Goal: Information Seeking & Learning: Learn about a topic

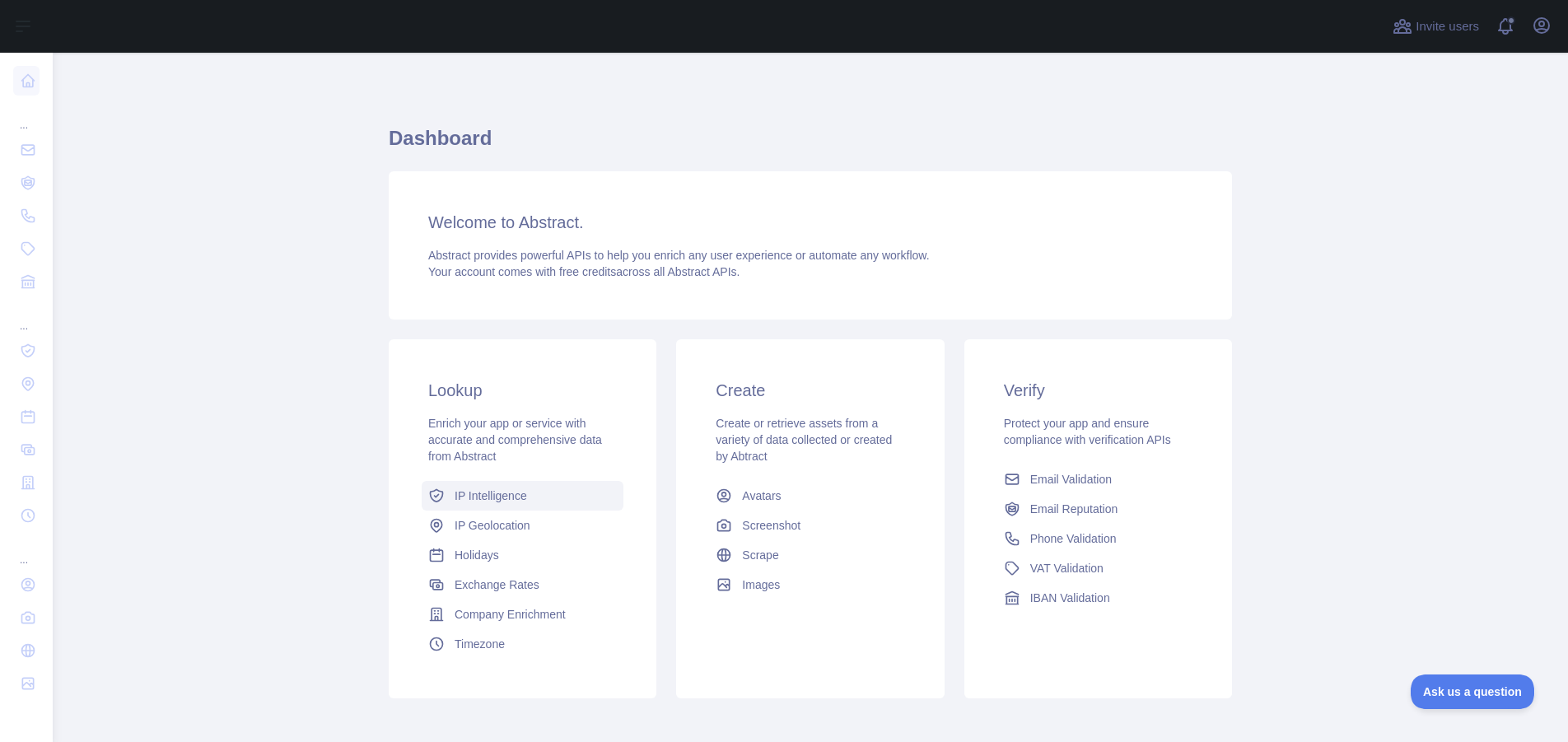
click at [488, 494] on span "IP Intelligence" at bounding box center [490, 496] width 72 height 16
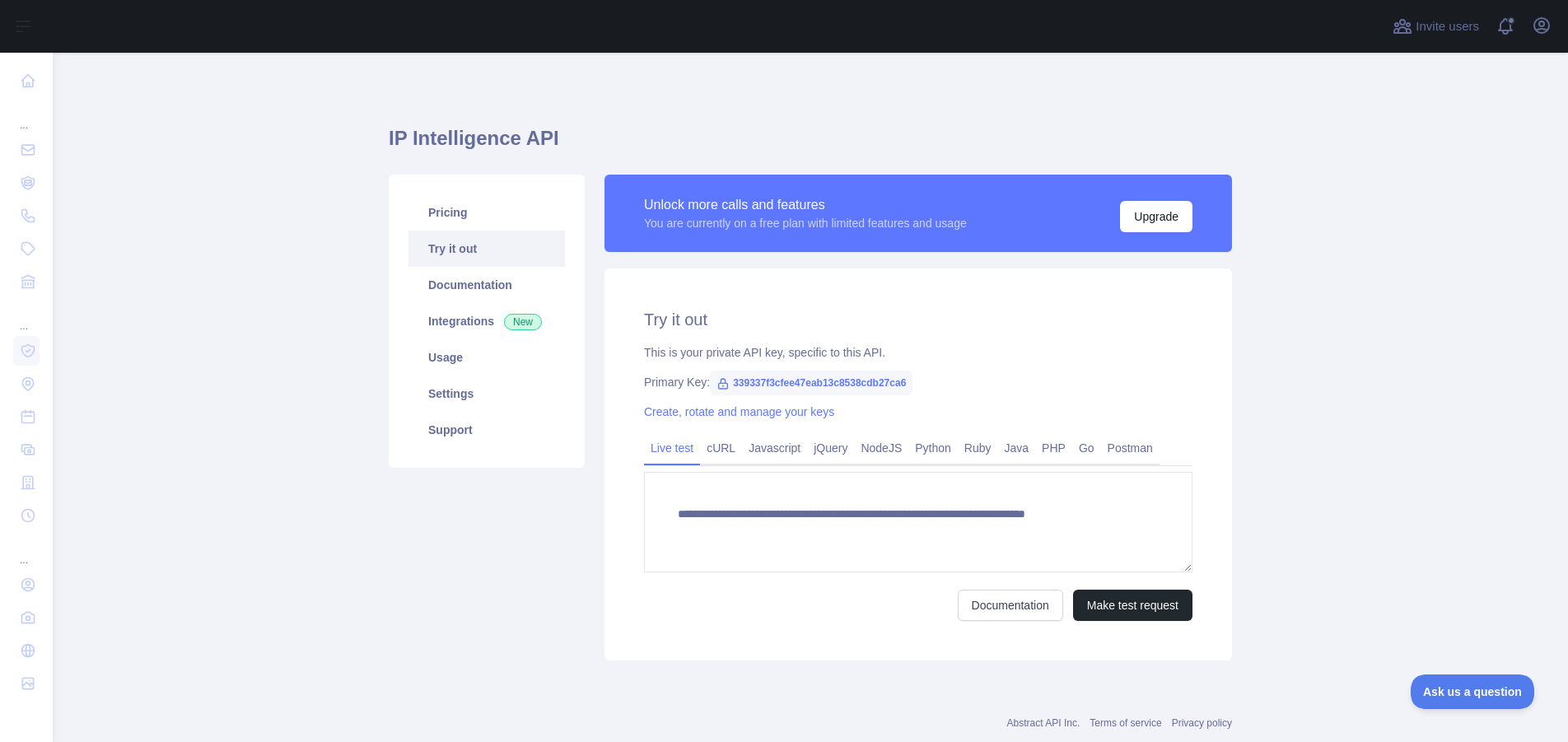
type textarea "**********"
click at [448, 211] on link "Pricing" at bounding box center [487, 212] width 157 height 36
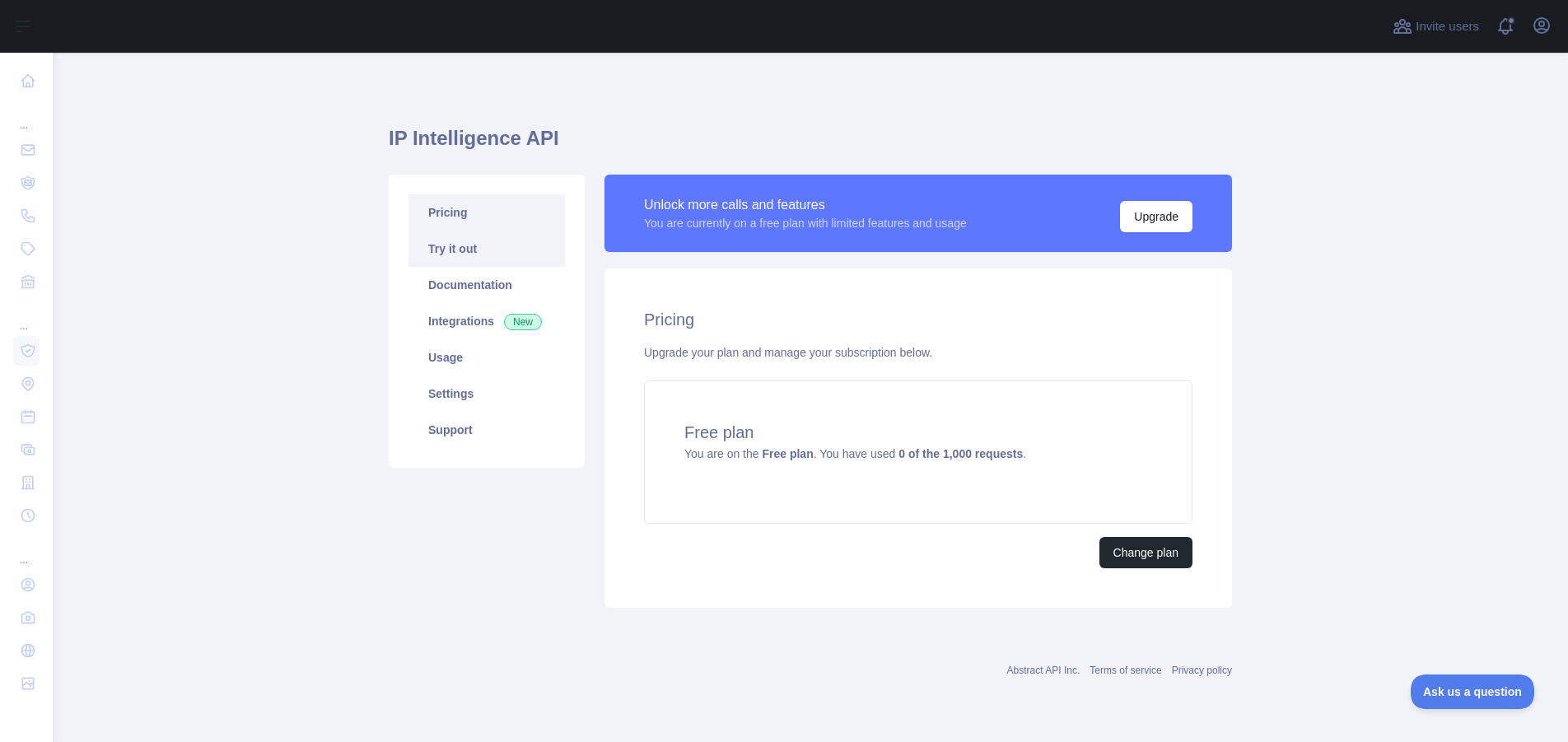
click at [446, 249] on link "Try it out" at bounding box center [487, 249] width 157 height 36
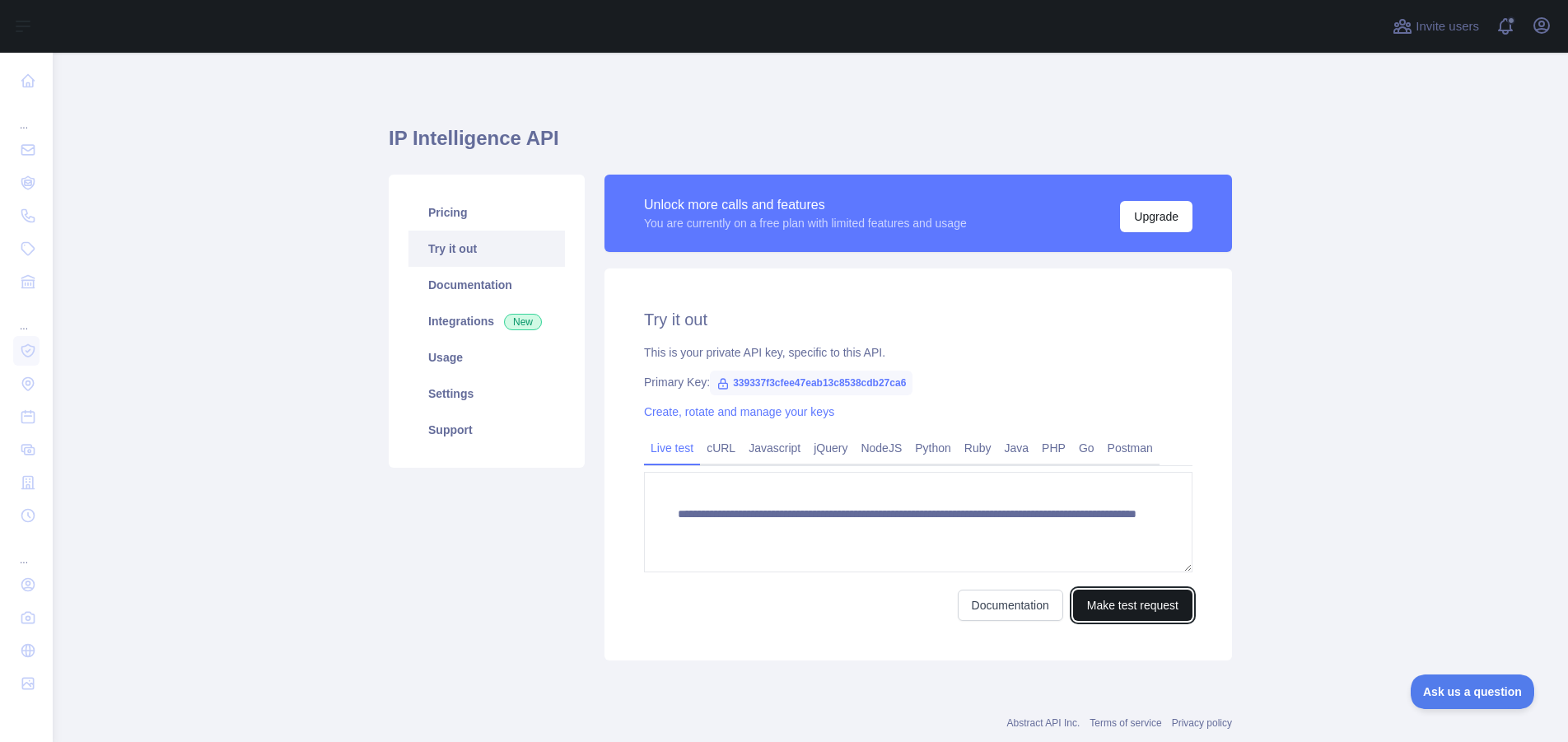
click at [1147, 603] on button "Make test request" at bounding box center [1133, 605] width 119 height 31
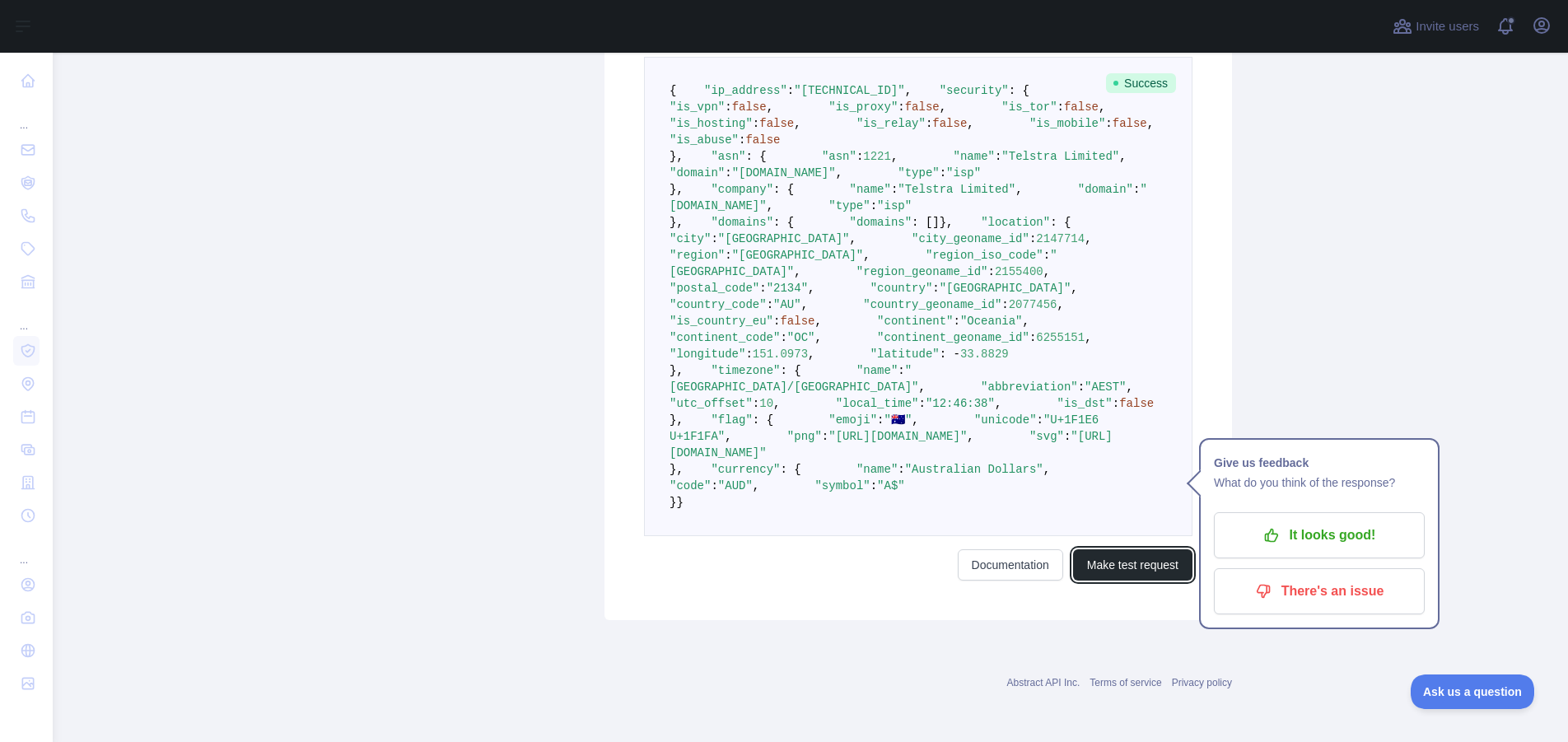
scroll to position [905, 0]
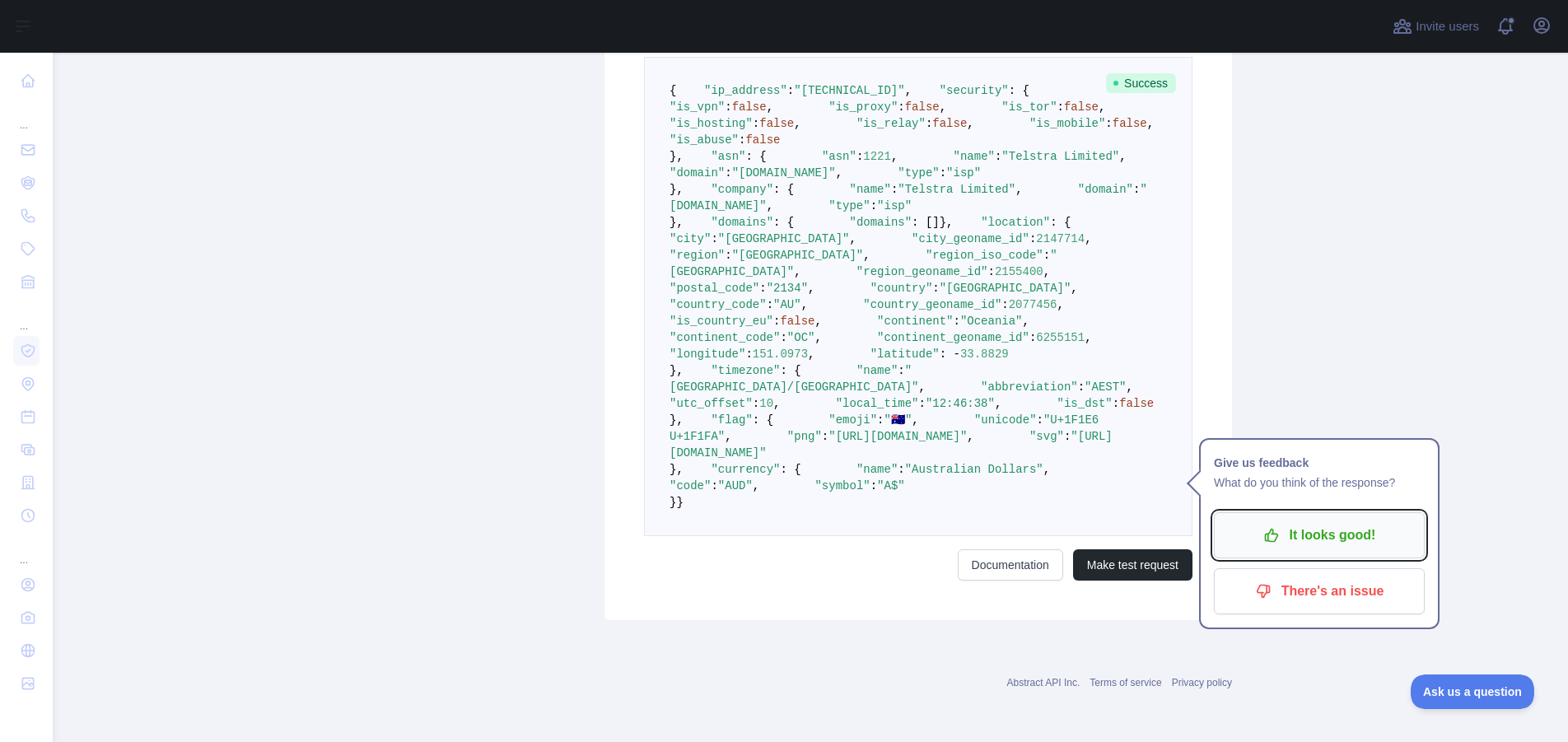
click at [1366, 521] on p "It looks good!" at bounding box center [1320, 535] width 186 height 28
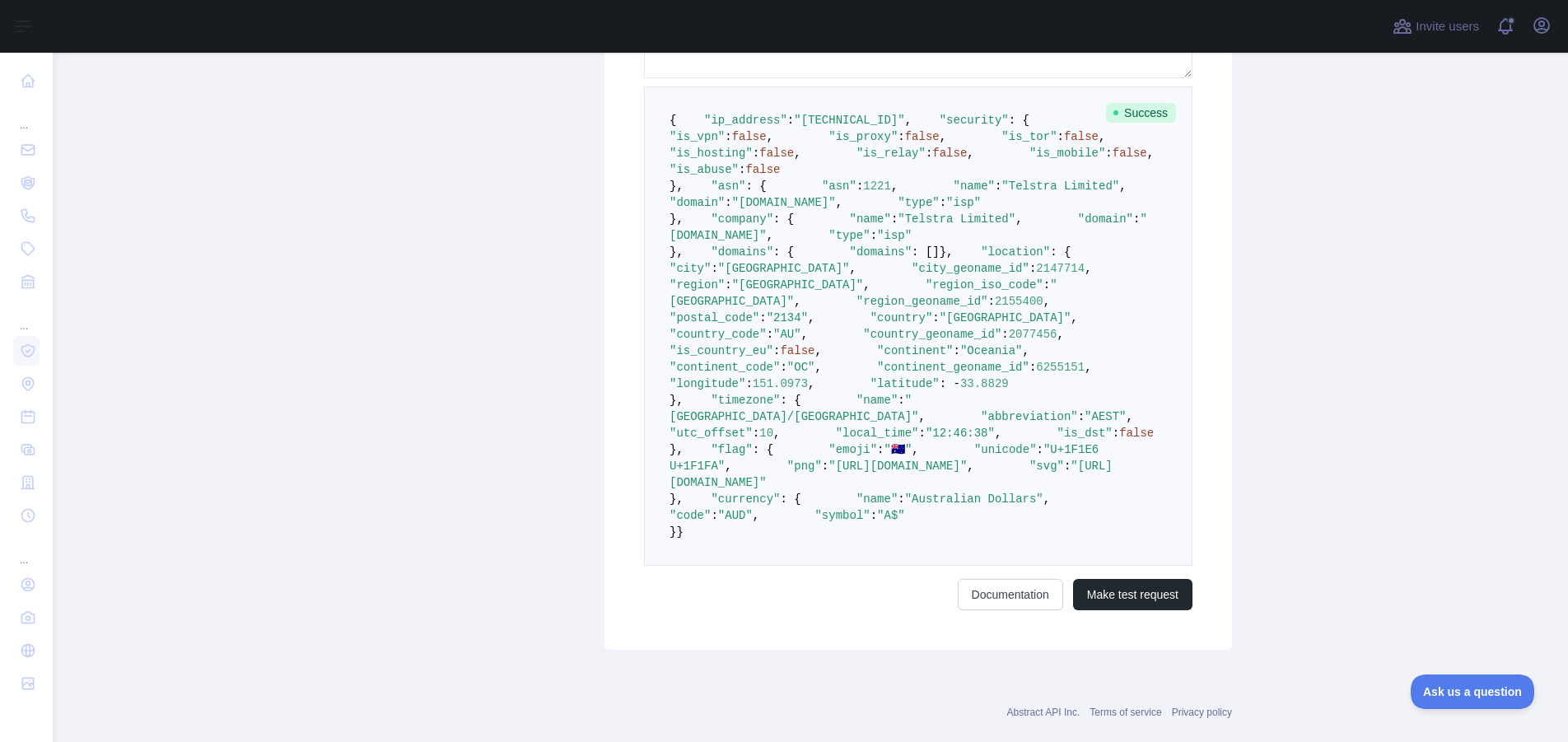
scroll to position [0, 0]
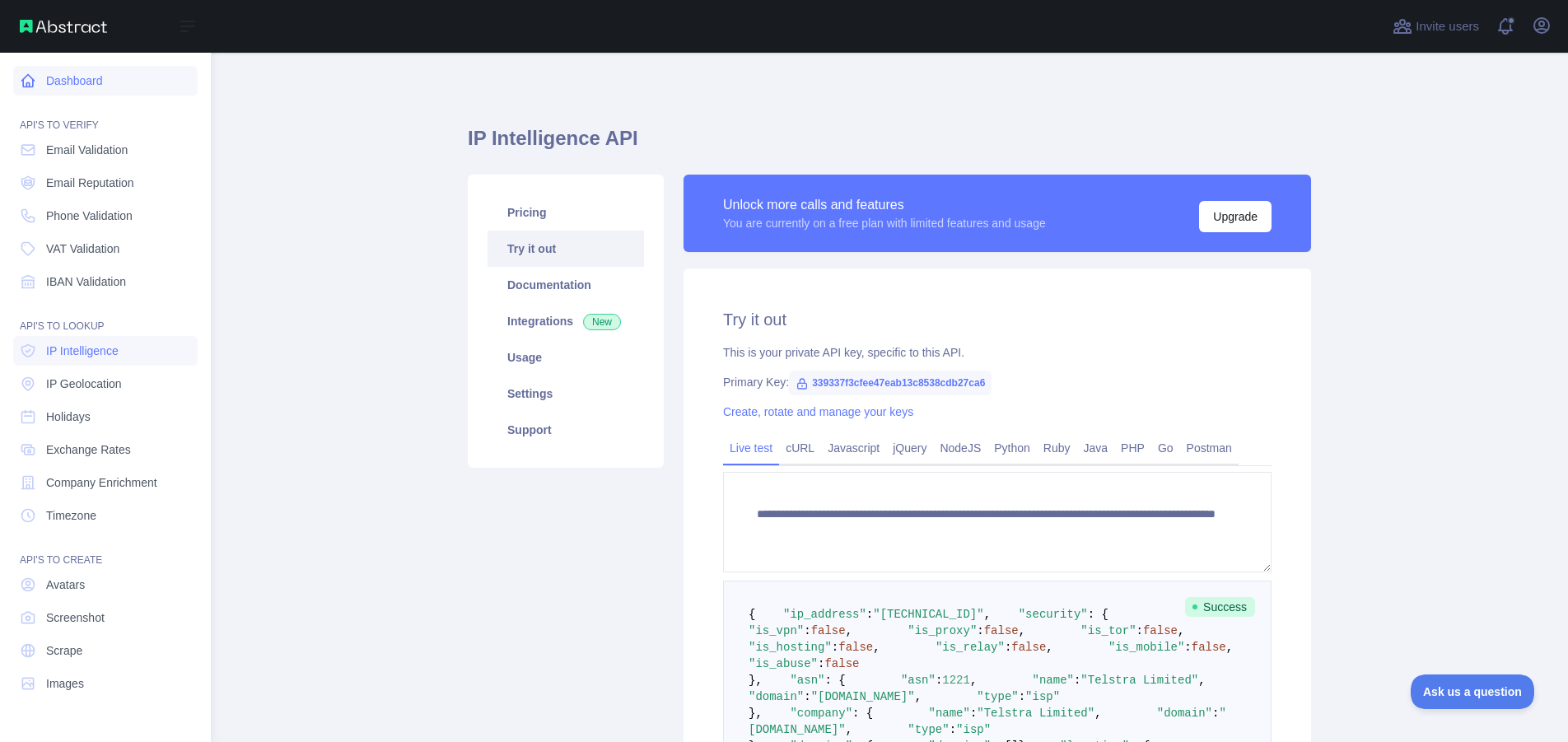
click at [37, 79] on link "Dashboard" at bounding box center [105, 80] width 184 height 30
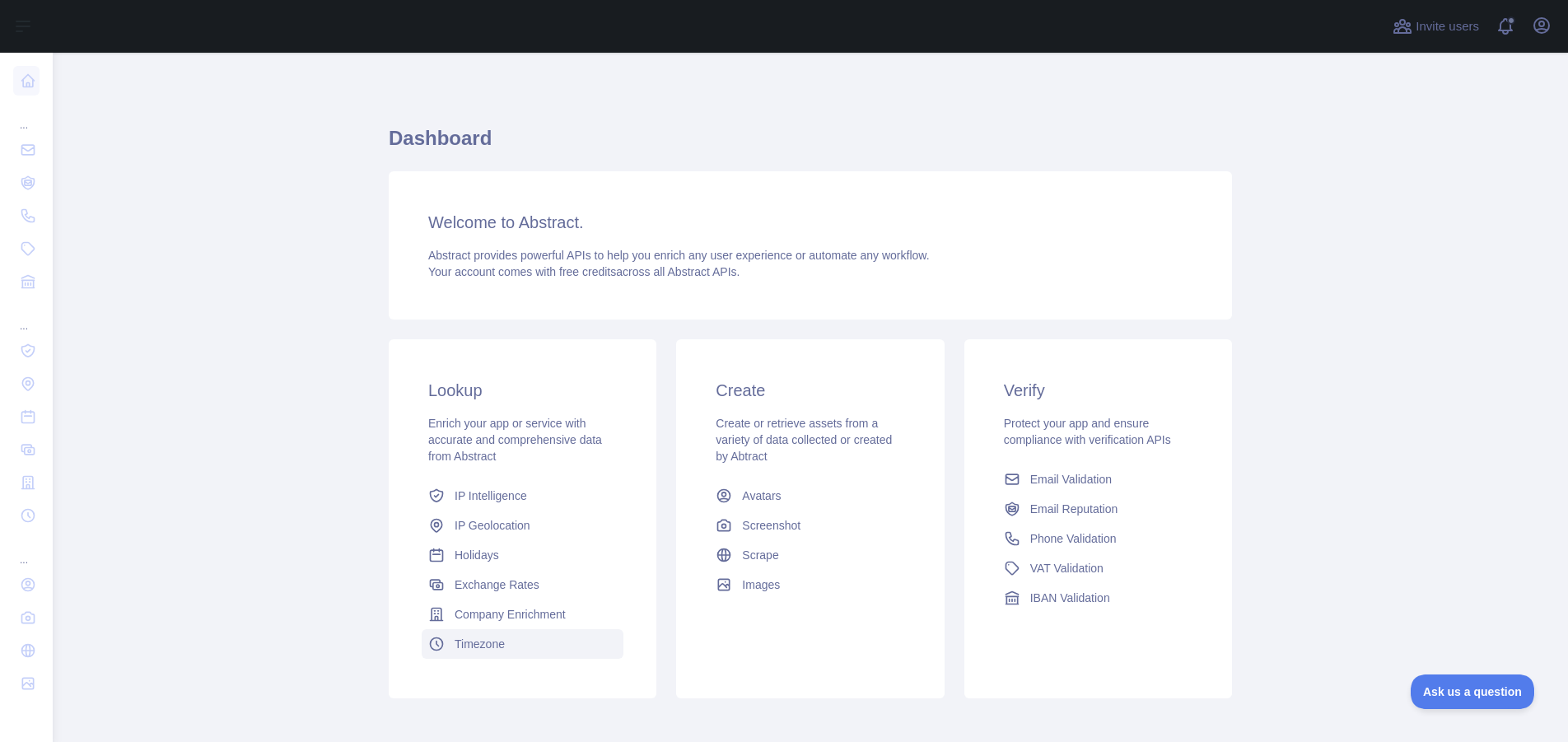
click at [479, 646] on span "Timezone" at bounding box center [479, 644] width 50 height 16
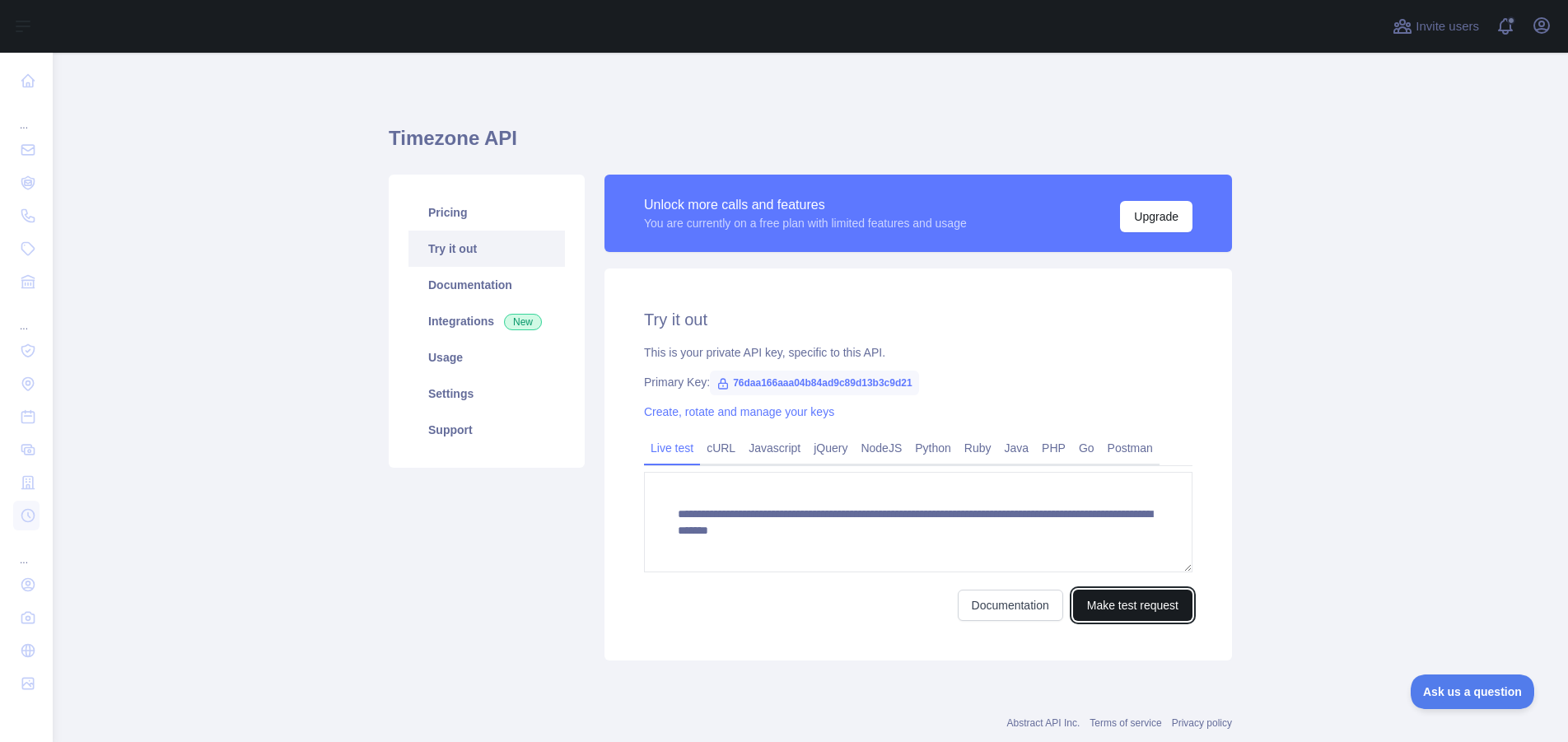
click at [1125, 603] on button "Make test request" at bounding box center [1133, 605] width 119 height 31
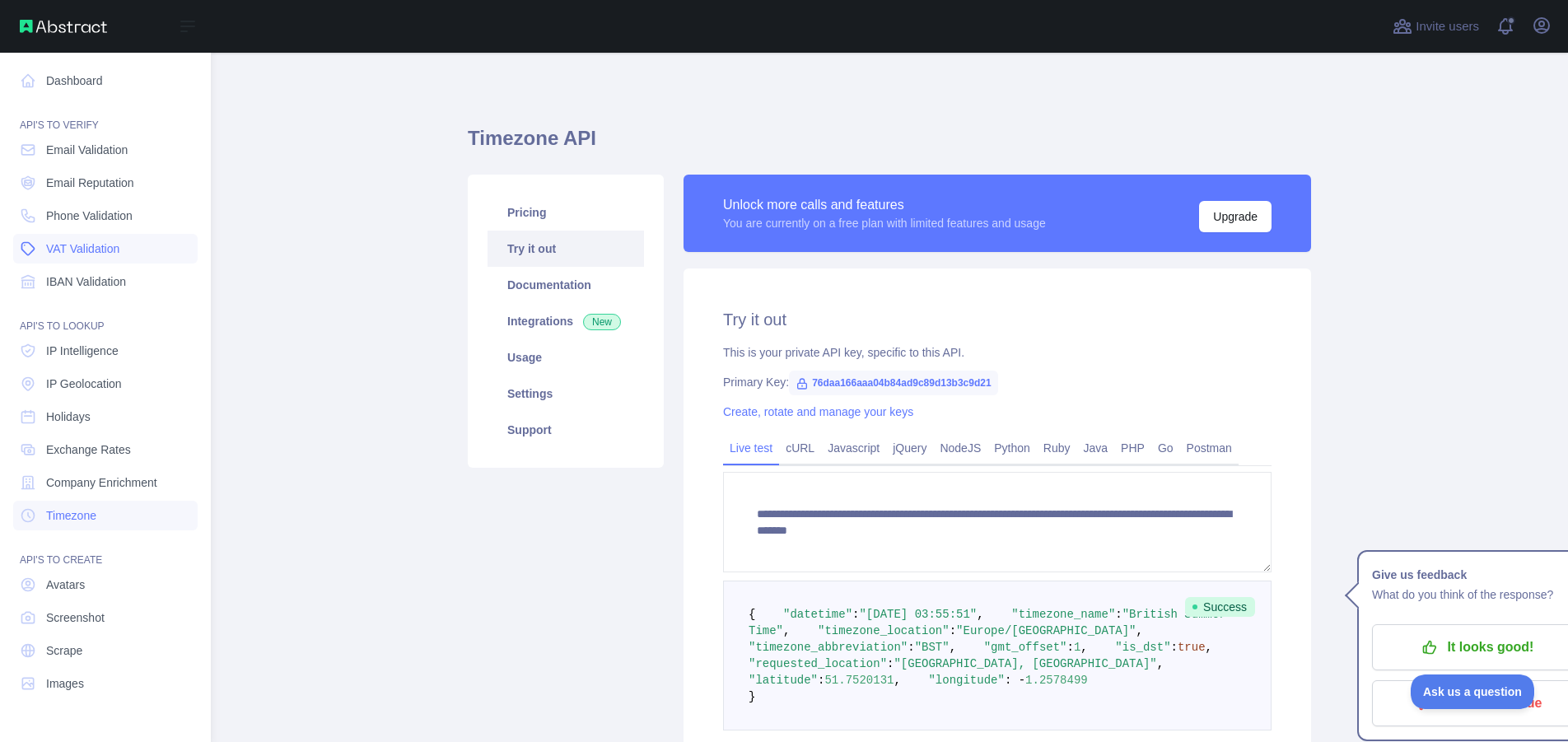
click at [102, 249] on span "VAT Validation" at bounding box center [83, 249] width 73 height 16
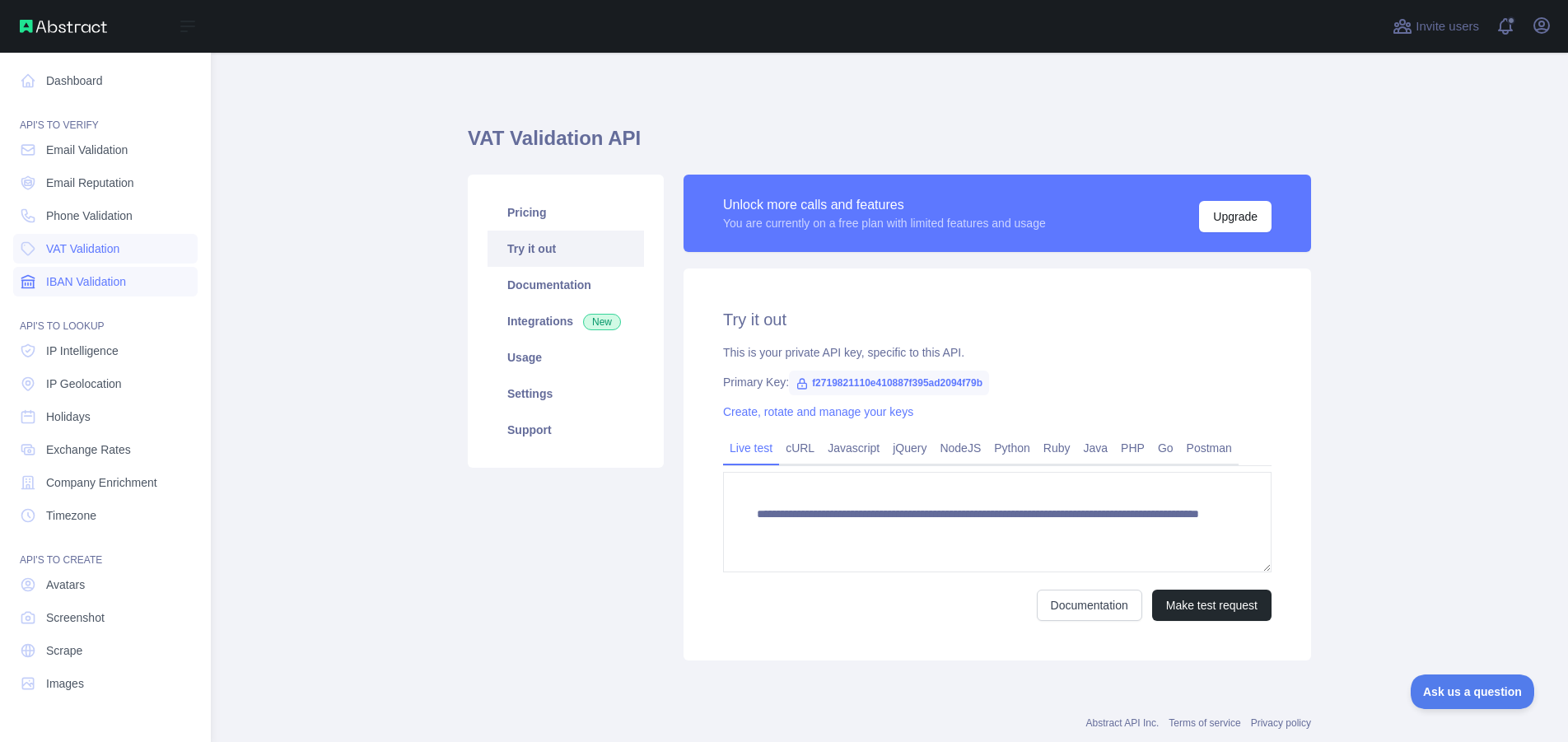
click at [108, 284] on span "IBAN Validation" at bounding box center [87, 282] width 80 height 16
click at [72, 583] on span "Avatars" at bounding box center [66, 584] width 38 height 16
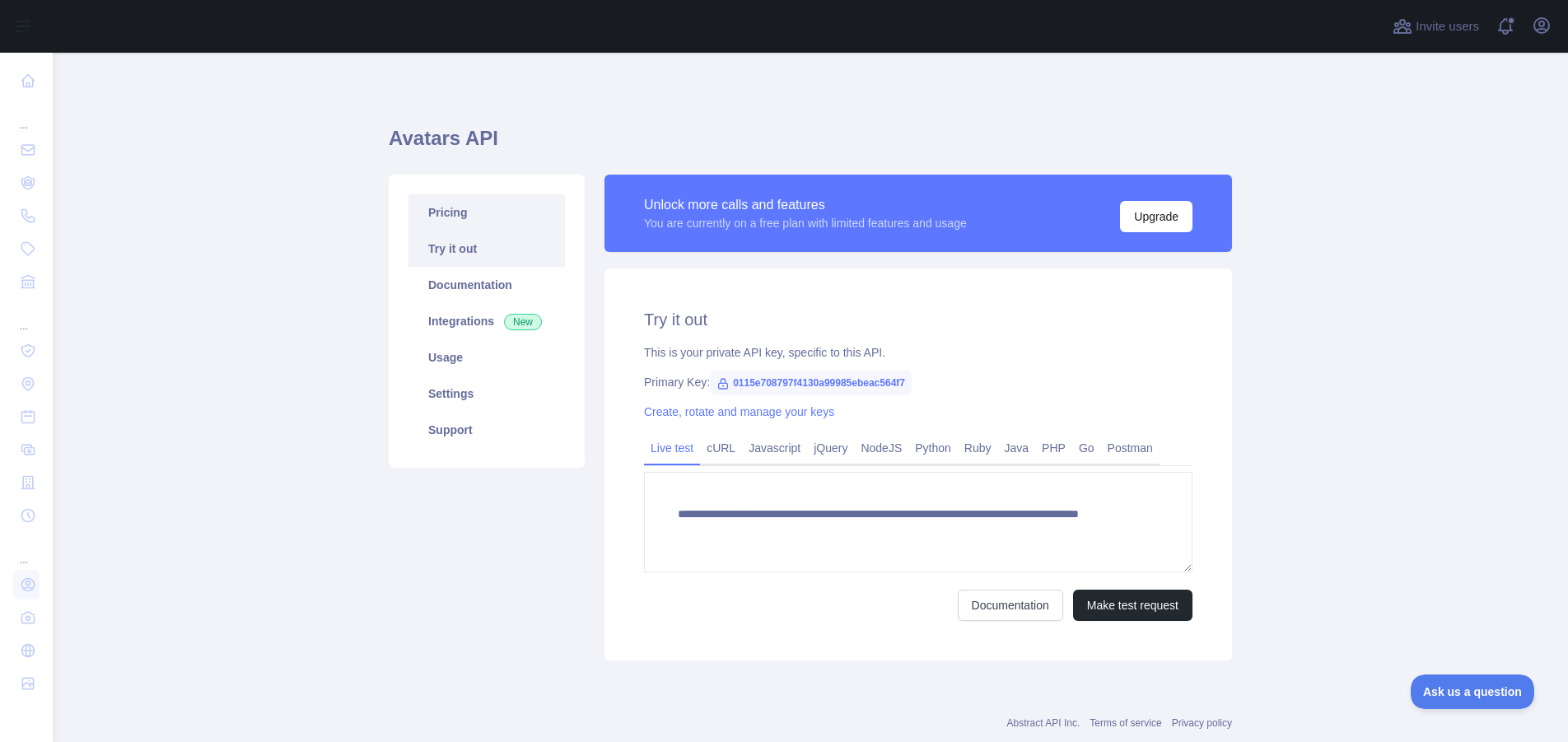
click at [448, 207] on link "Pricing" at bounding box center [487, 212] width 157 height 36
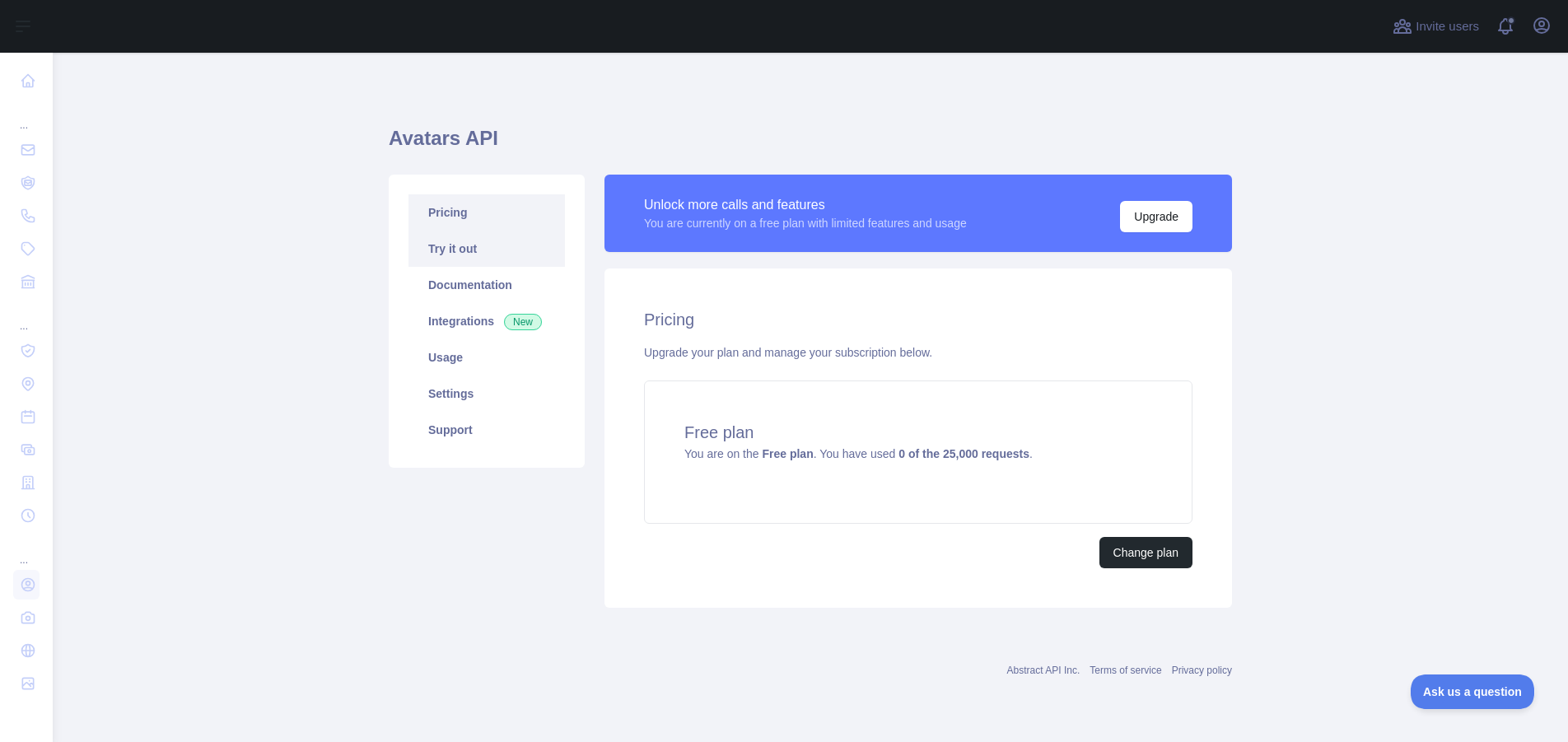
click at [454, 251] on link "Try it out" at bounding box center [487, 249] width 157 height 36
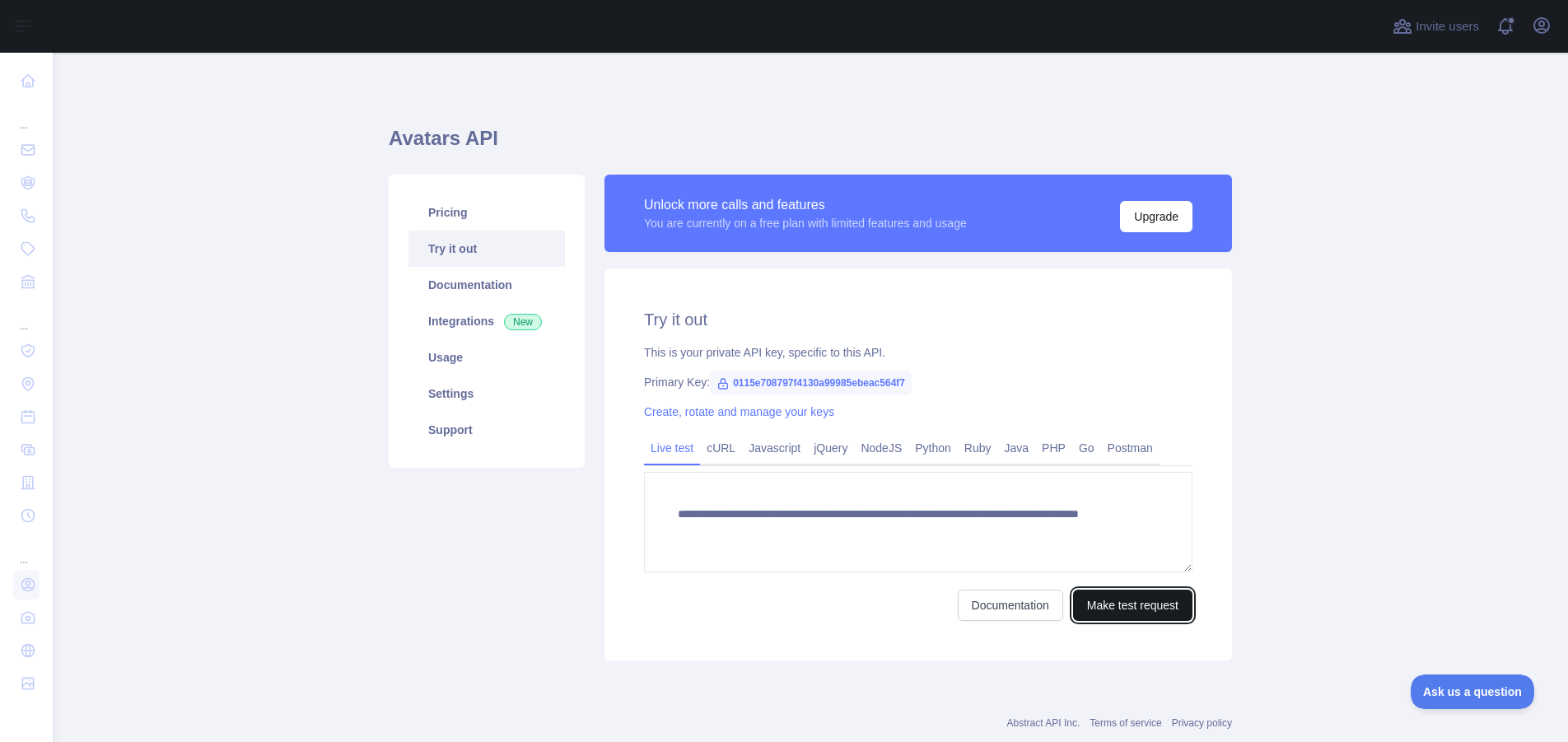
click at [1163, 606] on button "Make test request" at bounding box center [1133, 605] width 119 height 31
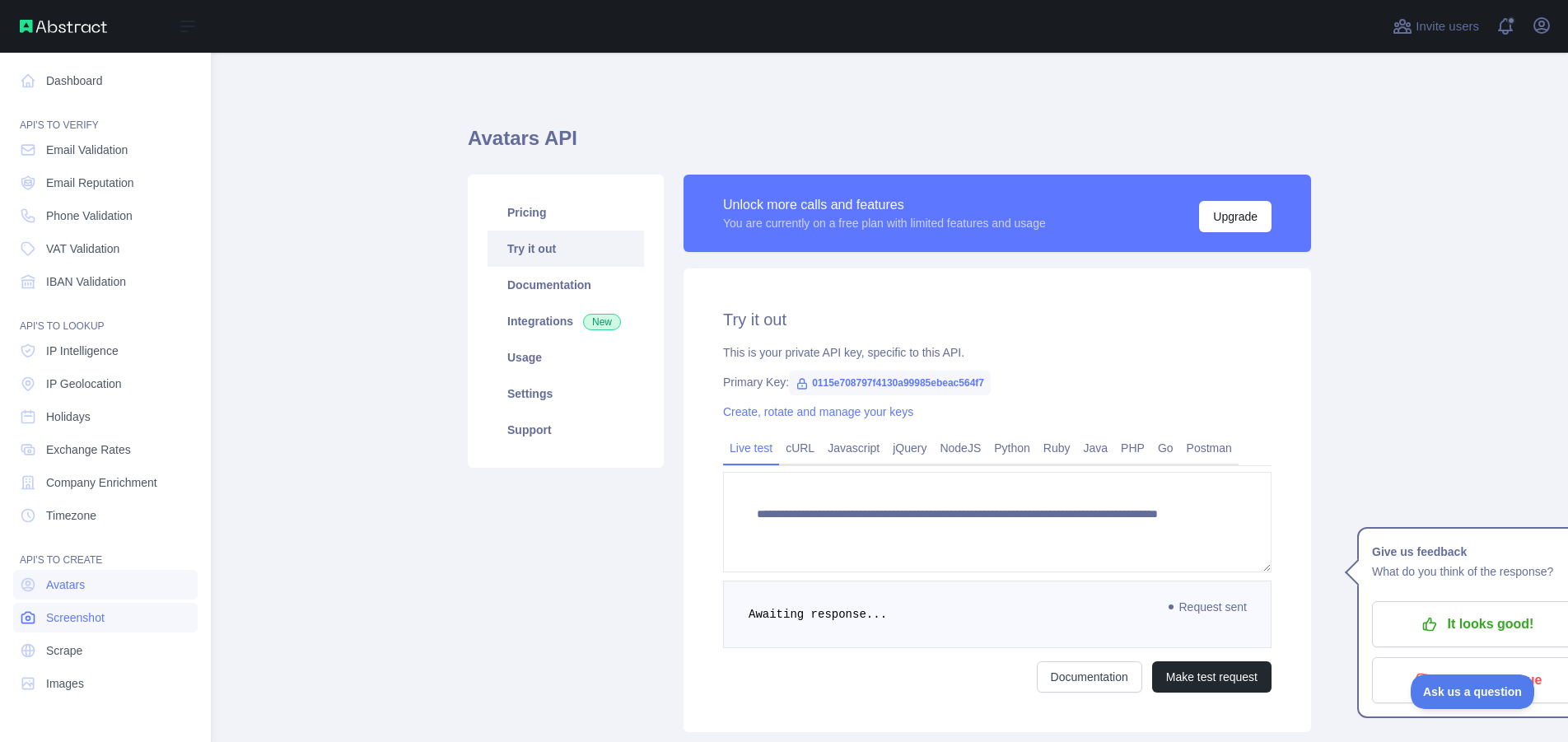
click at [78, 620] on span "Screenshot" at bounding box center [76, 617] width 58 height 16
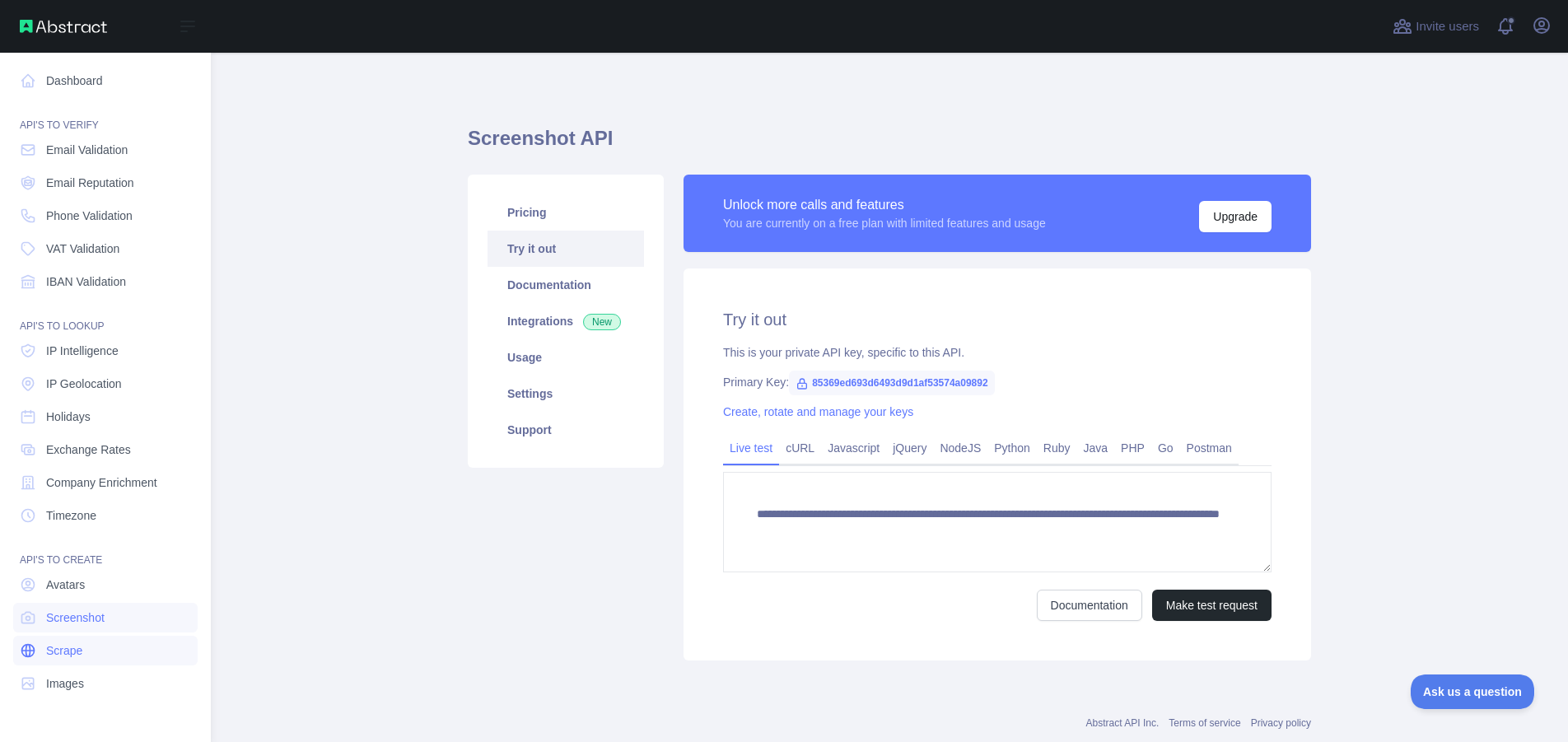
click at [67, 654] on span "Scrape" at bounding box center [65, 650] width 36 height 16
click at [65, 683] on span "Images" at bounding box center [66, 683] width 38 height 16
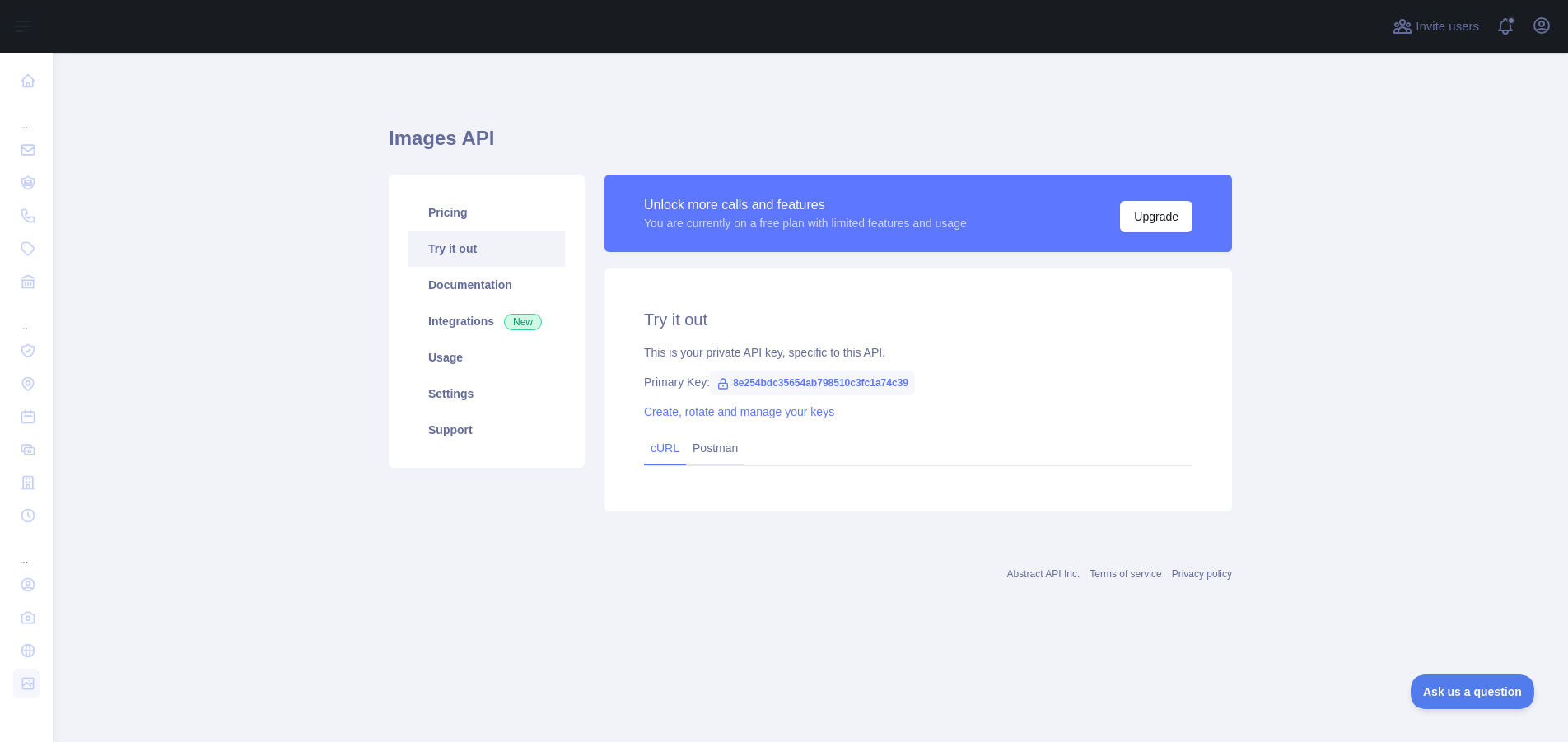
click at [665, 447] on link "cURL" at bounding box center [665, 448] width 29 height 13
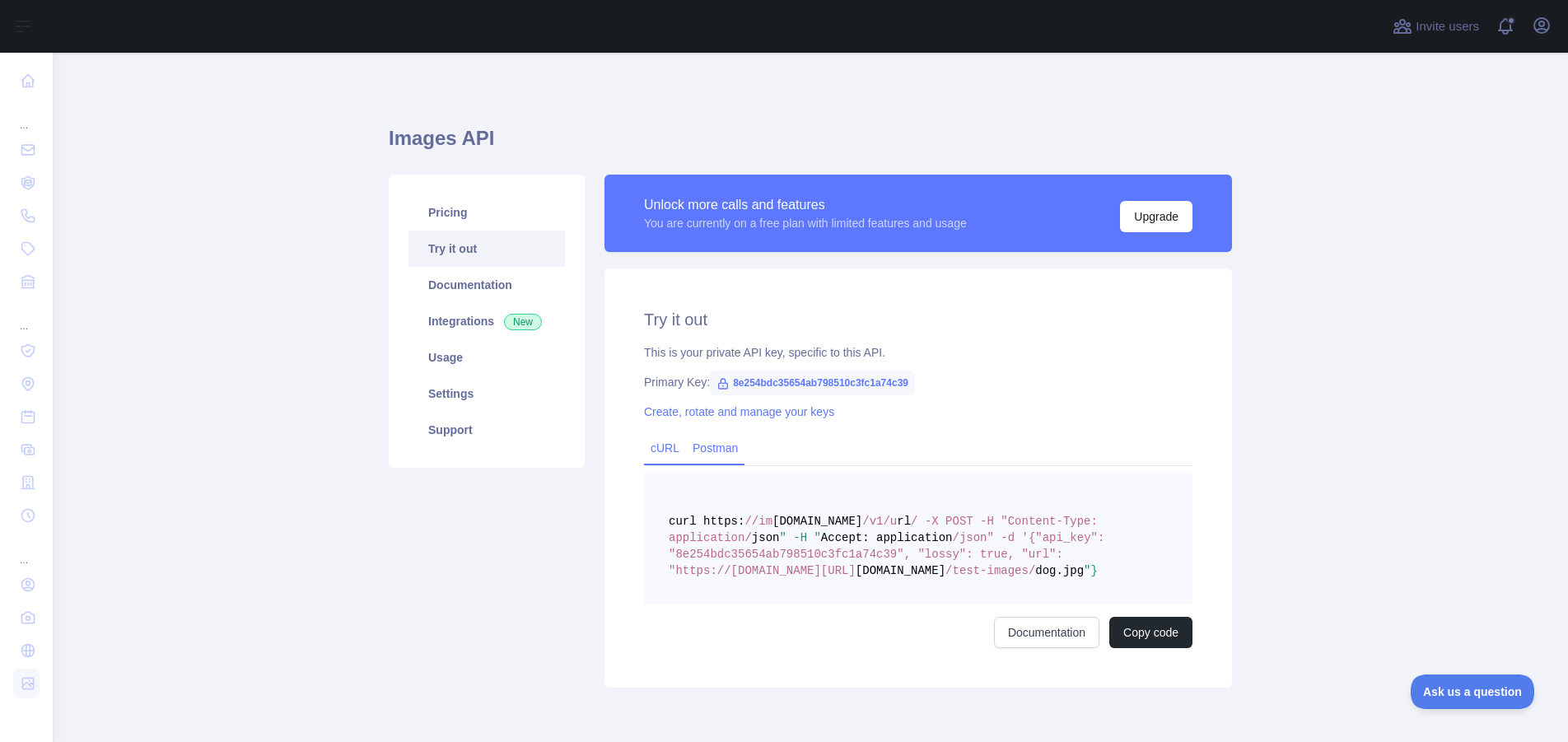
click at [709, 445] on link "Postman" at bounding box center [715, 448] width 58 height 26
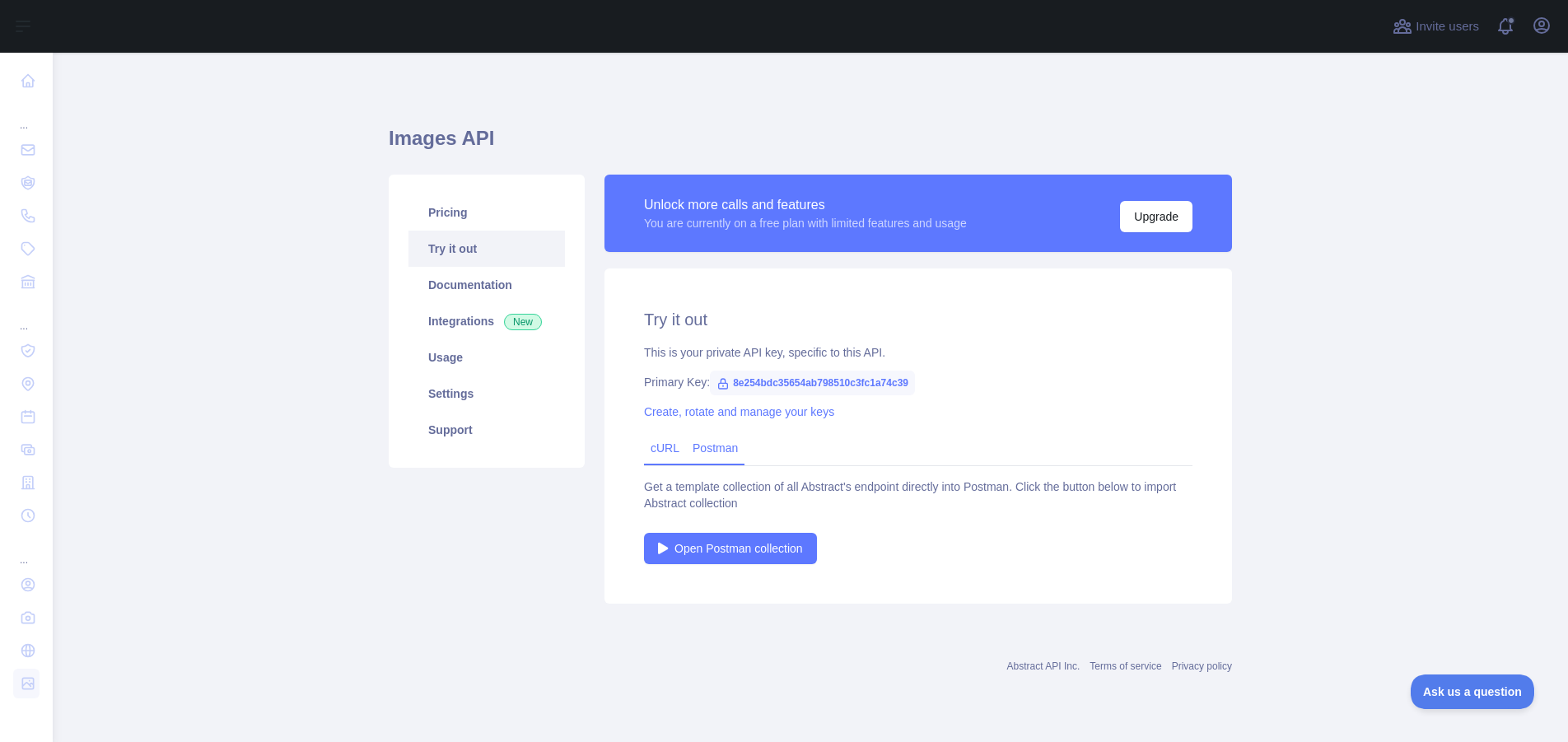
click at [661, 448] on link "cURL" at bounding box center [665, 448] width 29 height 13
